Goal: Information Seeking & Learning: Learn about a topic

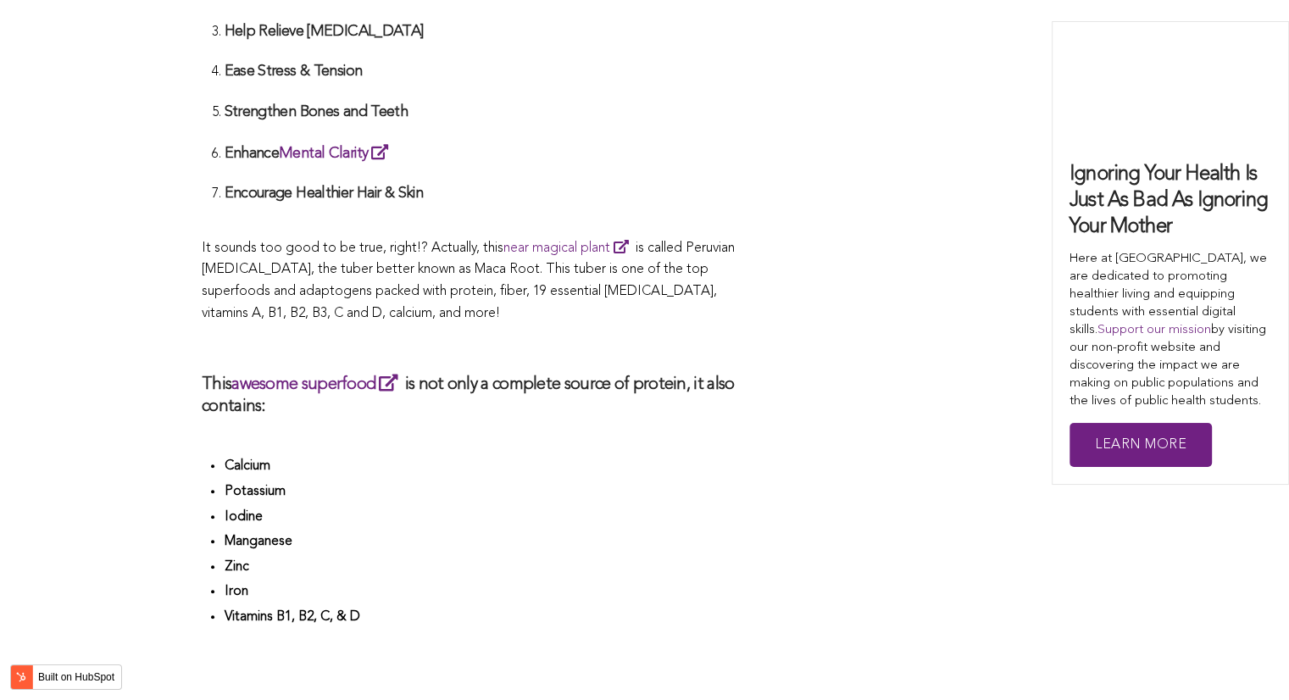
scroll to position [5277, 0]
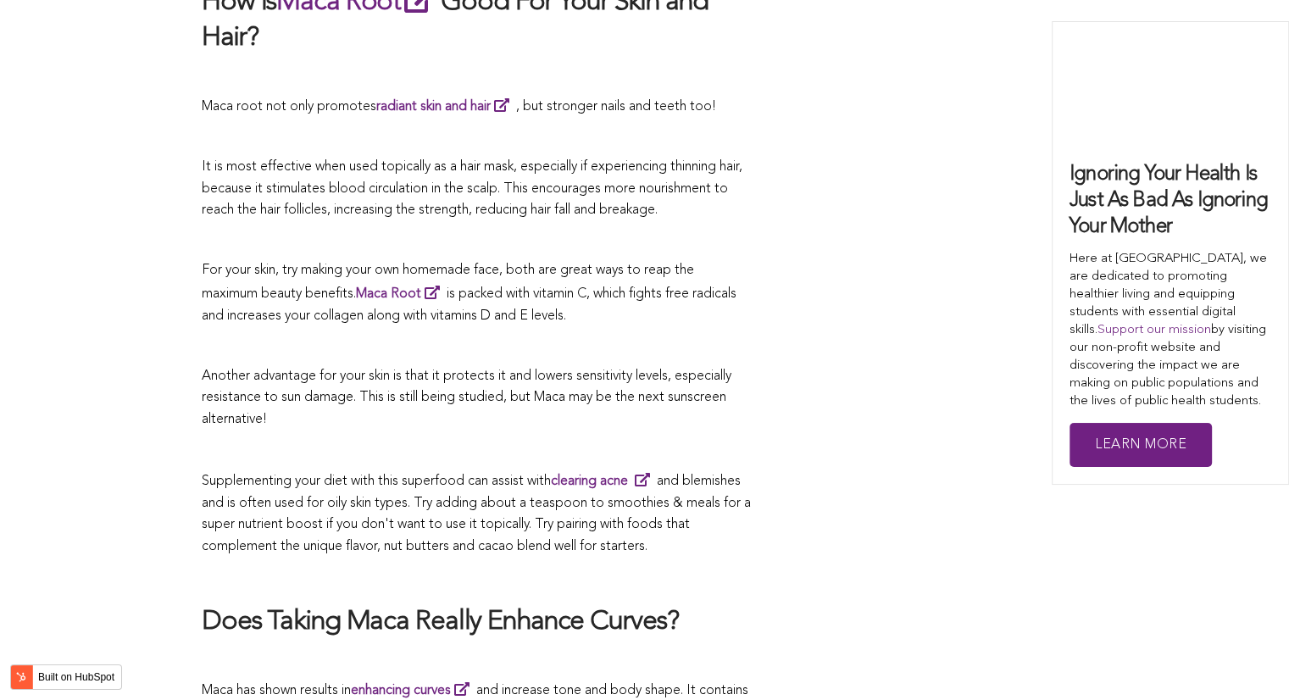
click at [612, 369] on span "Another advantage for your skin is that it protects it and lowers sensitivity l…" at bounding box center [467, 397] width 530 height 57
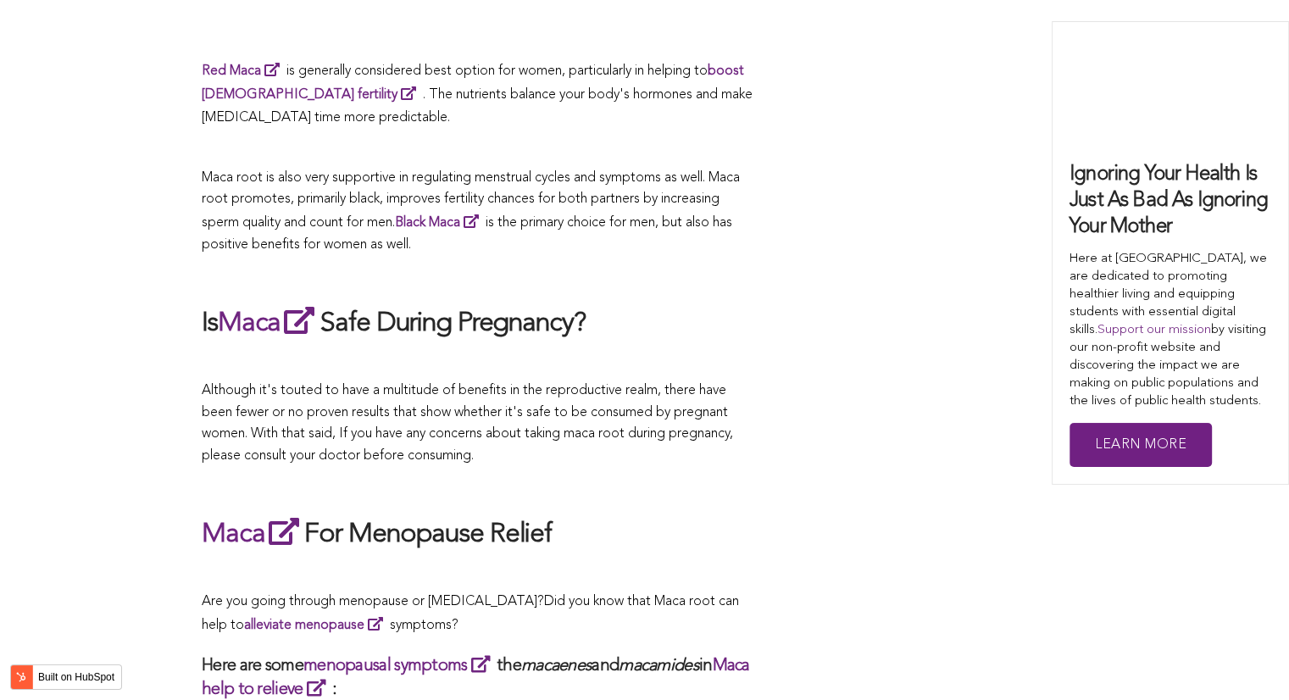
scroll to position [5877, 0]
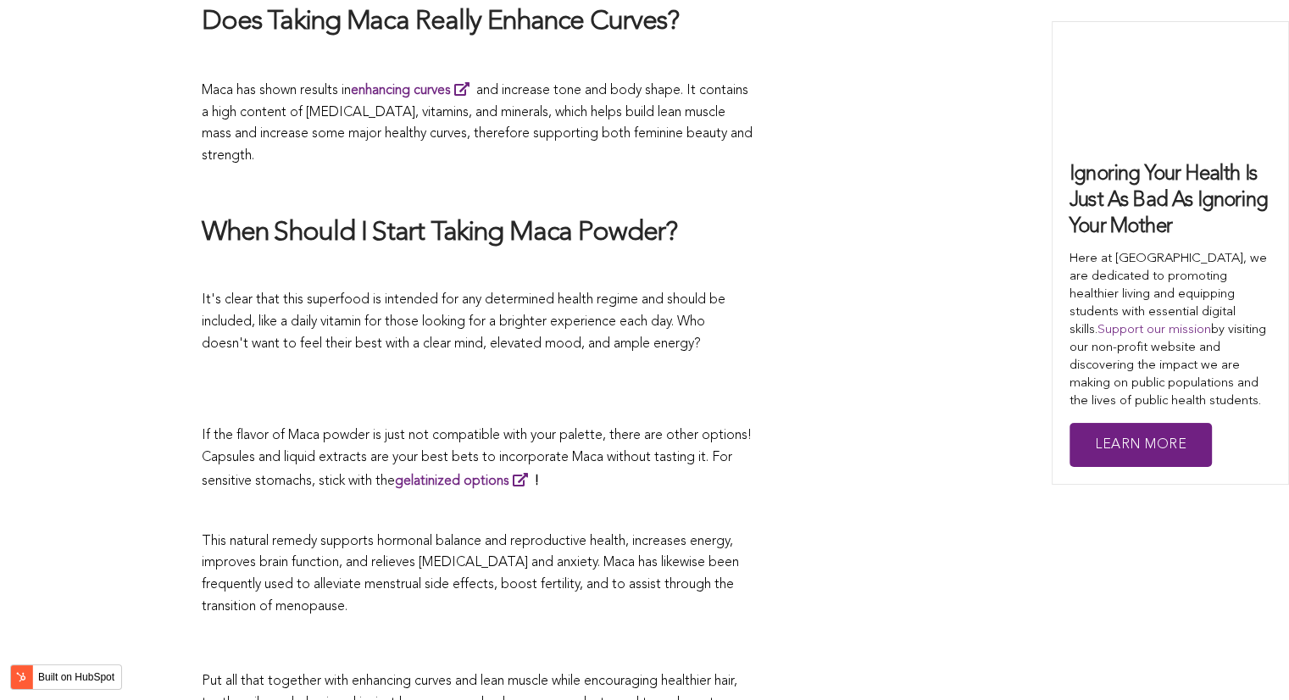
click at [662, 396] on p at bounding box center [477, 407] width 551 height 22
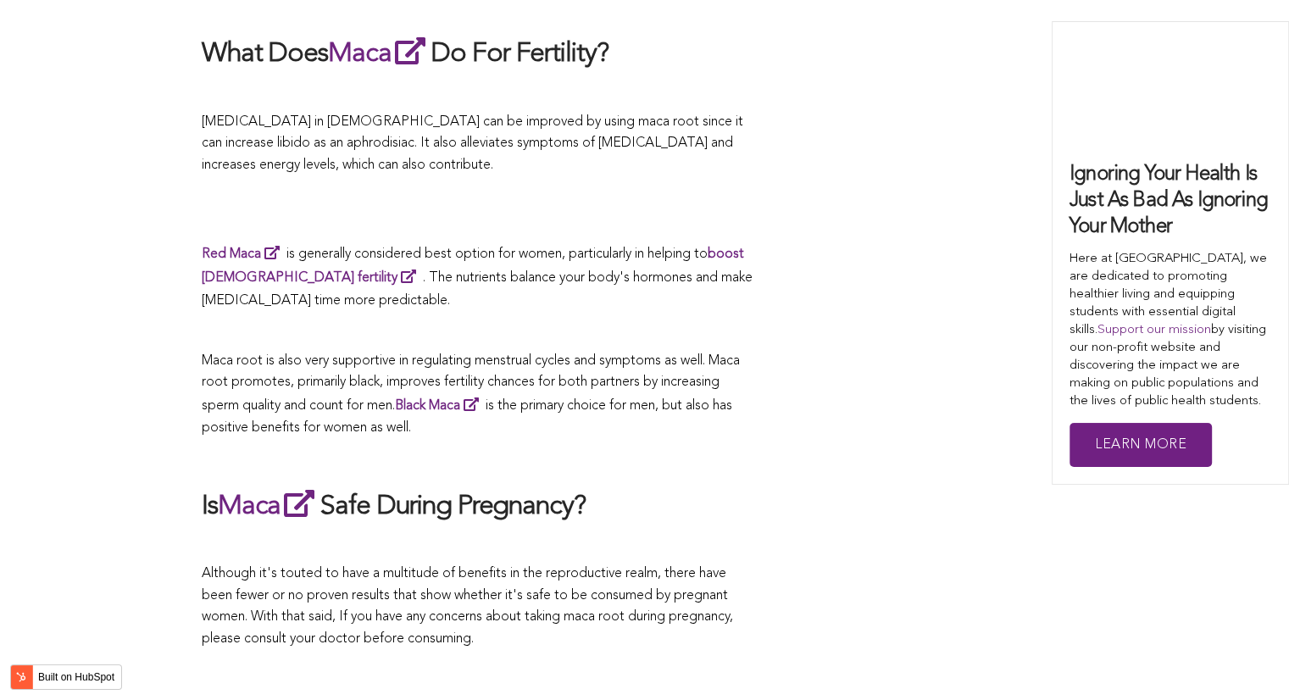
click at [648, 353] on span "Maca root is also very supportive in regulating menstrual cycles and symptoms a…" at bounding box center [471, 393] width 538 height 80
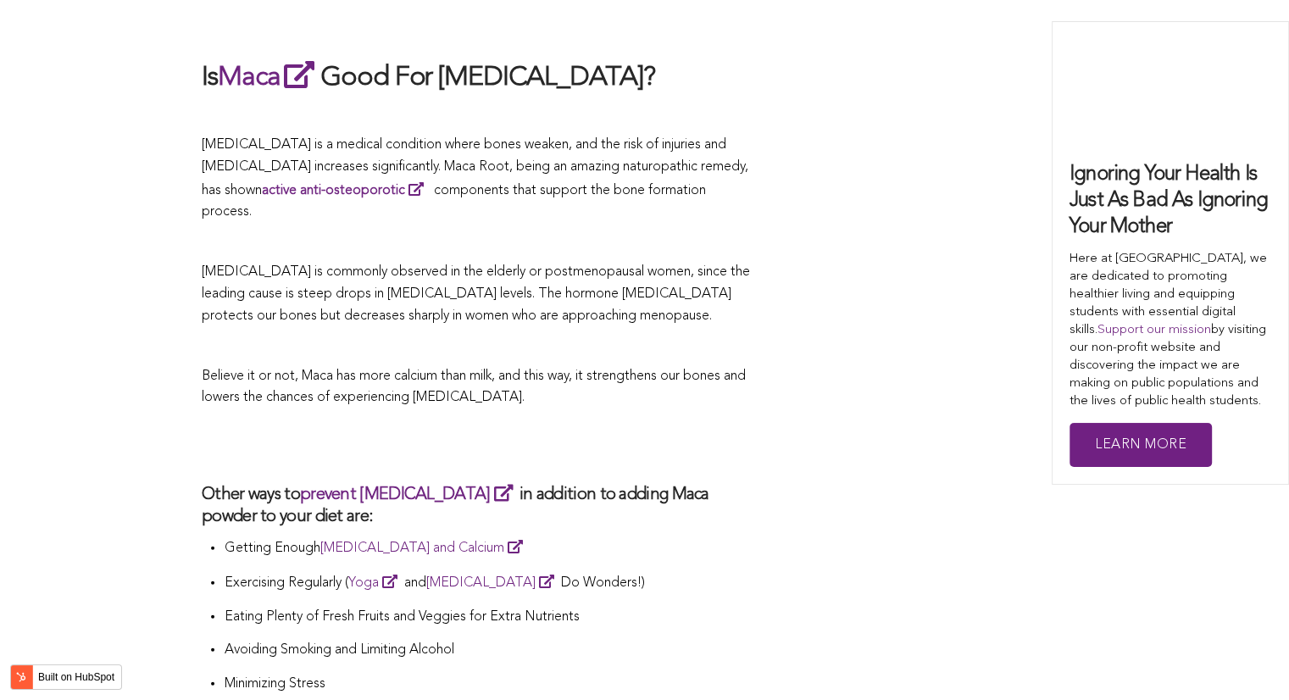
scroll to position [2810, 0]
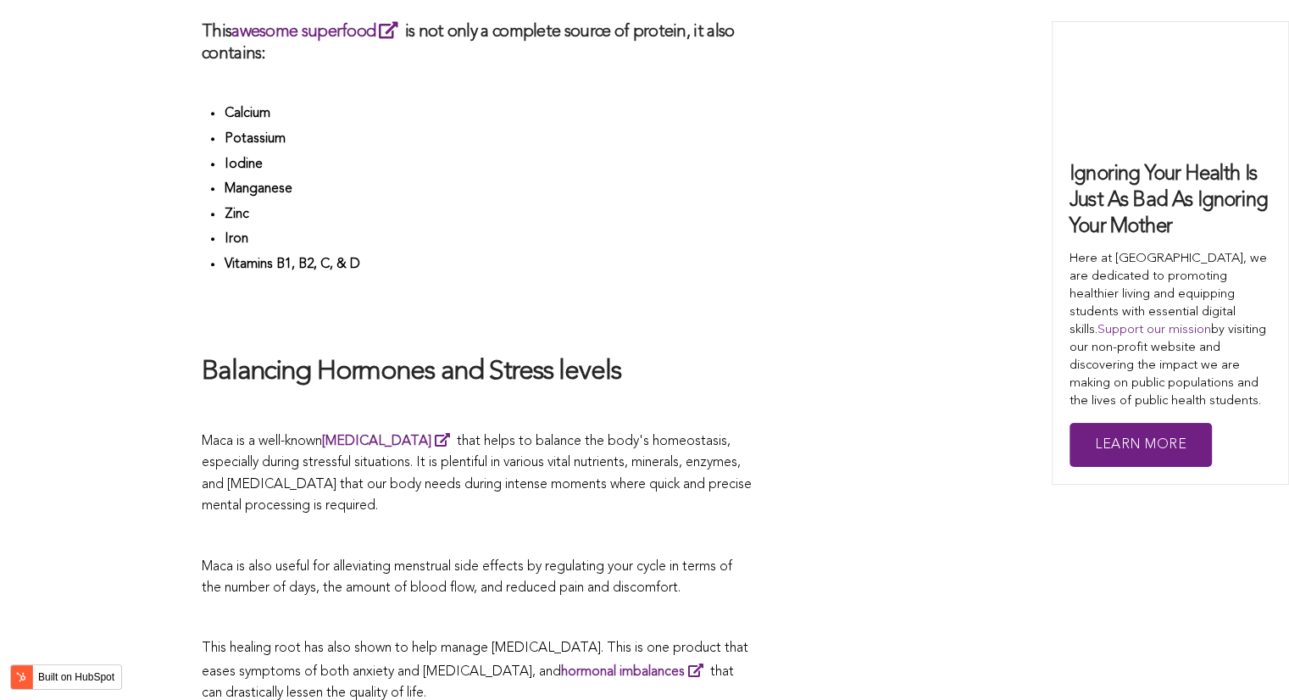
scroll to position [4554, 0]
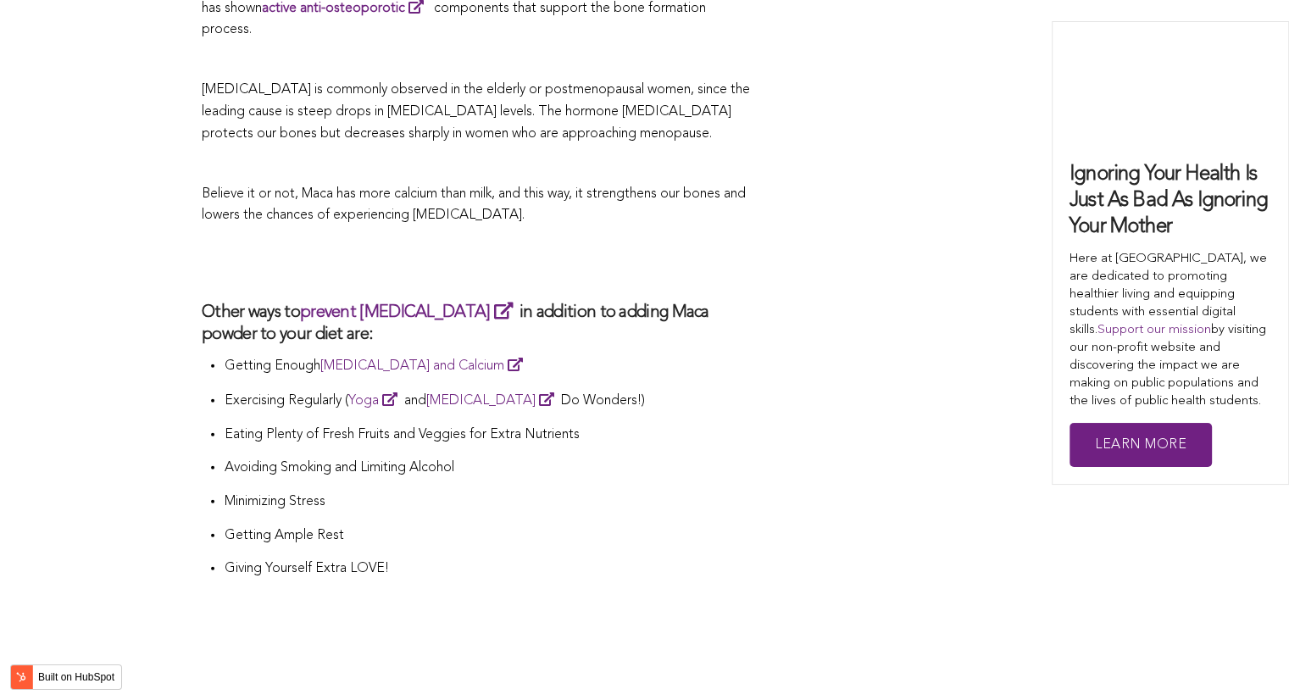
click at [669, 389] on p "Exercising Regularly ( Yoga and [MEDICAL_DATA] Do Wonders!)" at bounding box center [488, 401] width 529 height 24
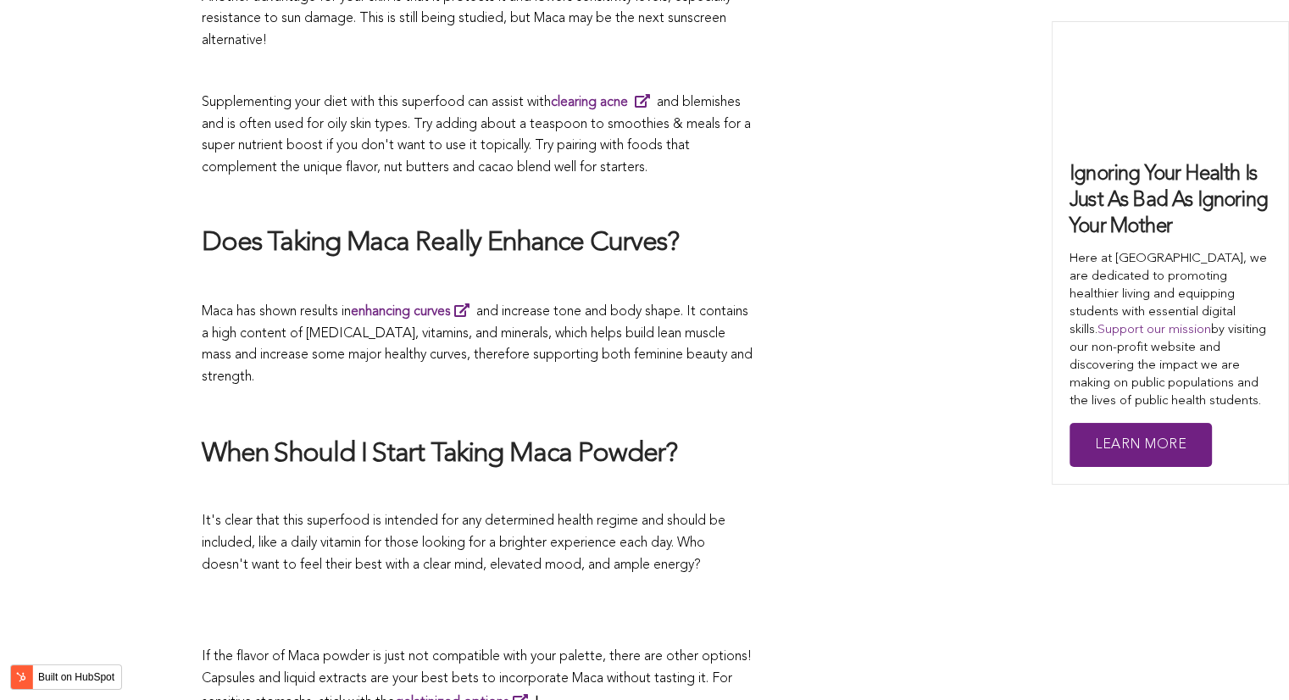
scroll to position [2878, 0]
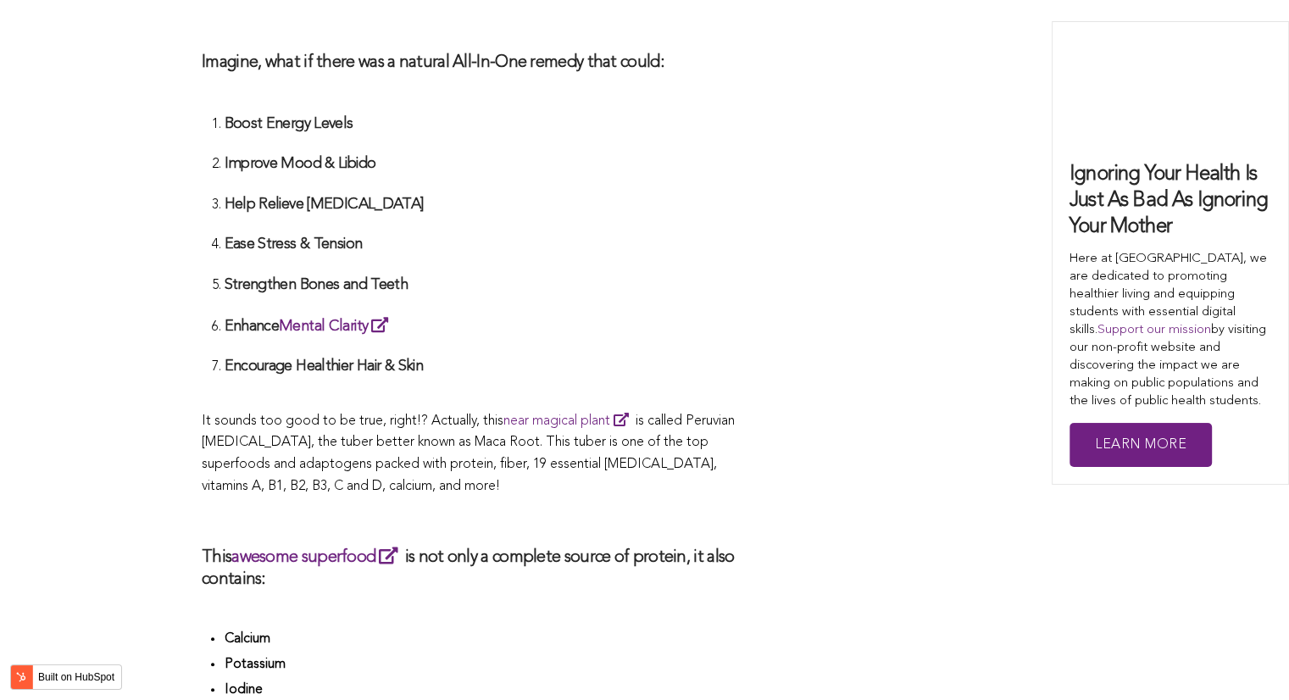
scroll to position [3459, 0]
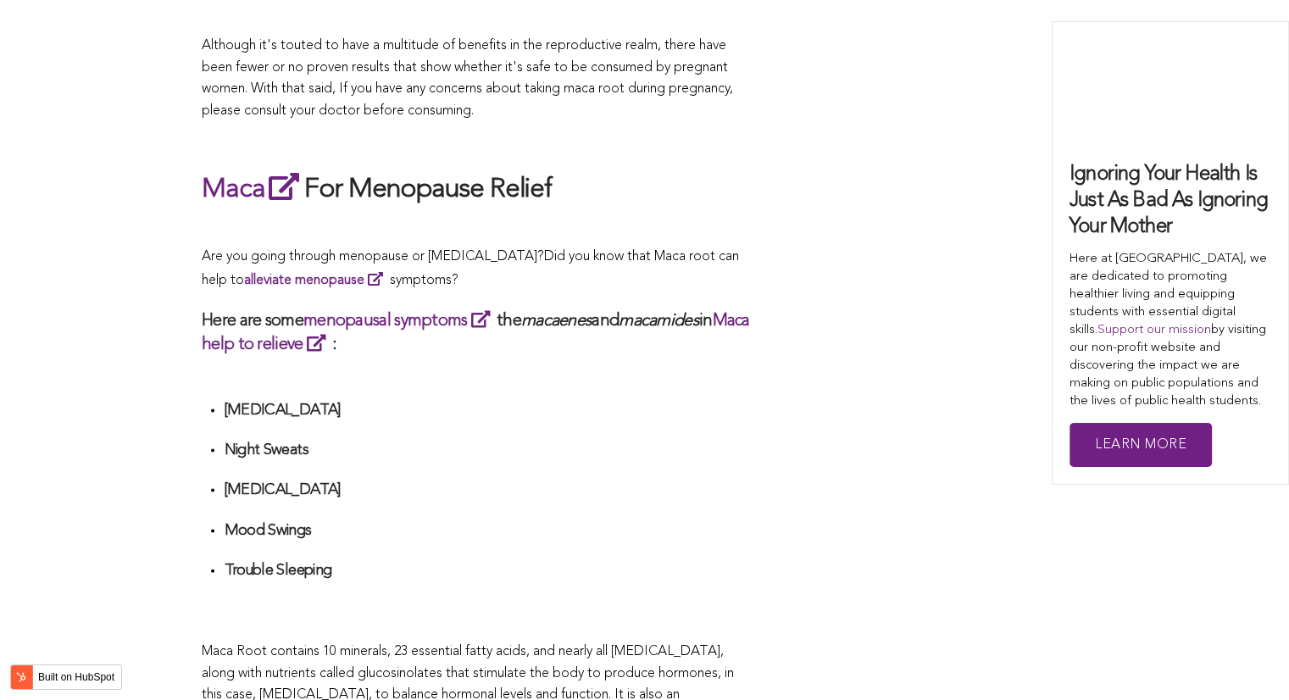
click at [593, 350] on div "What Are The Health Benefits of Maca For Women ? Hi [DEMOGRAPHIC_DATA], have yo…" at bounding box center [477, 356] width 551 height 5768
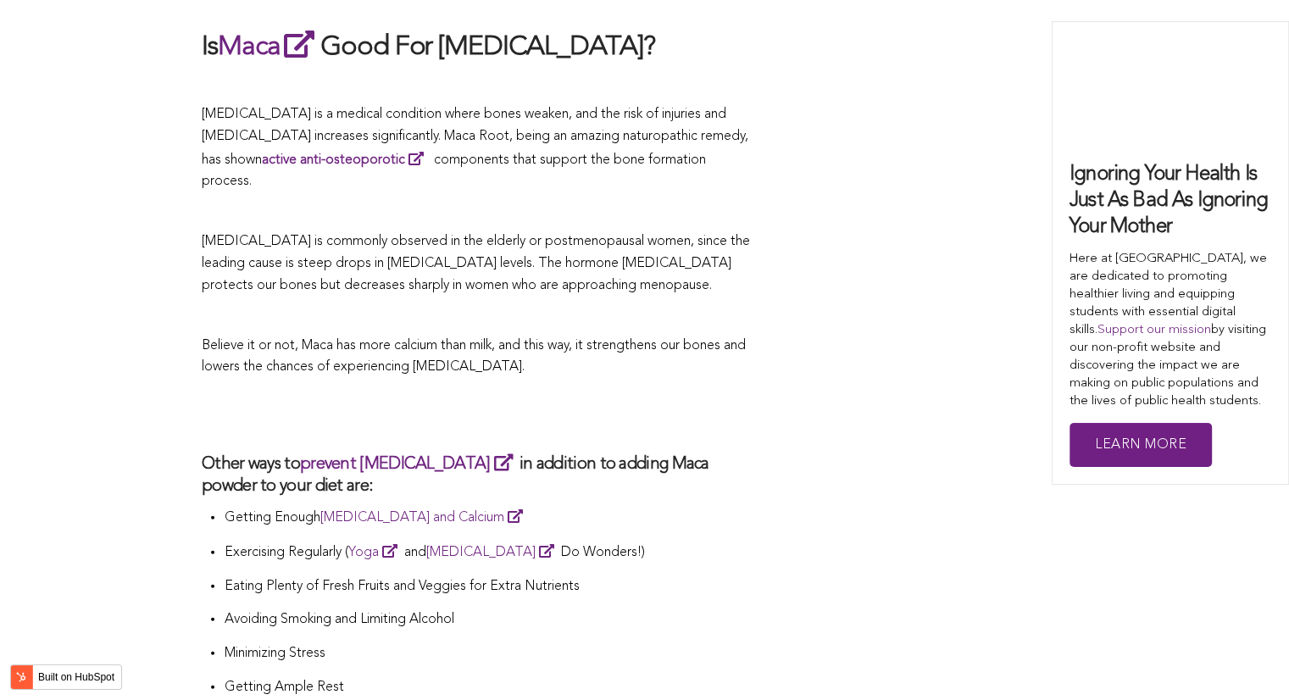
click at [472, 396] on h2 at bounding box center [477, 415] width 551 height 39
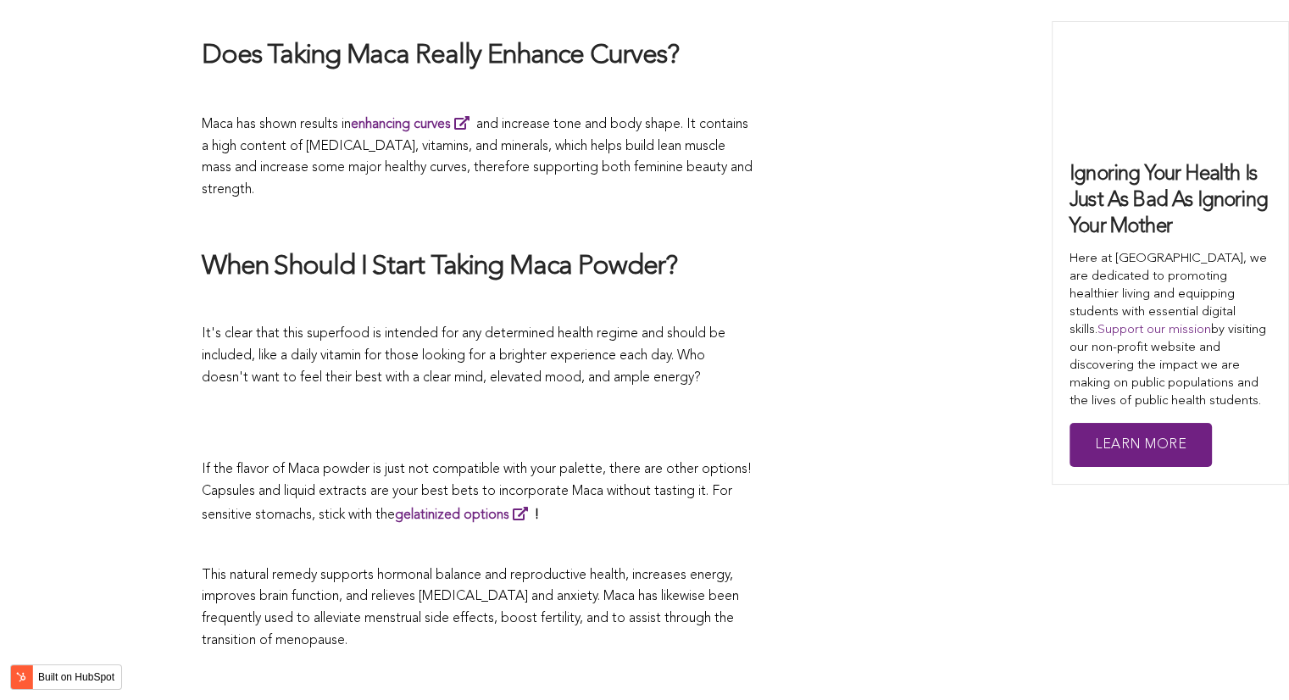
scroll to position [6097, 0]
